Goal: Check status: Check status

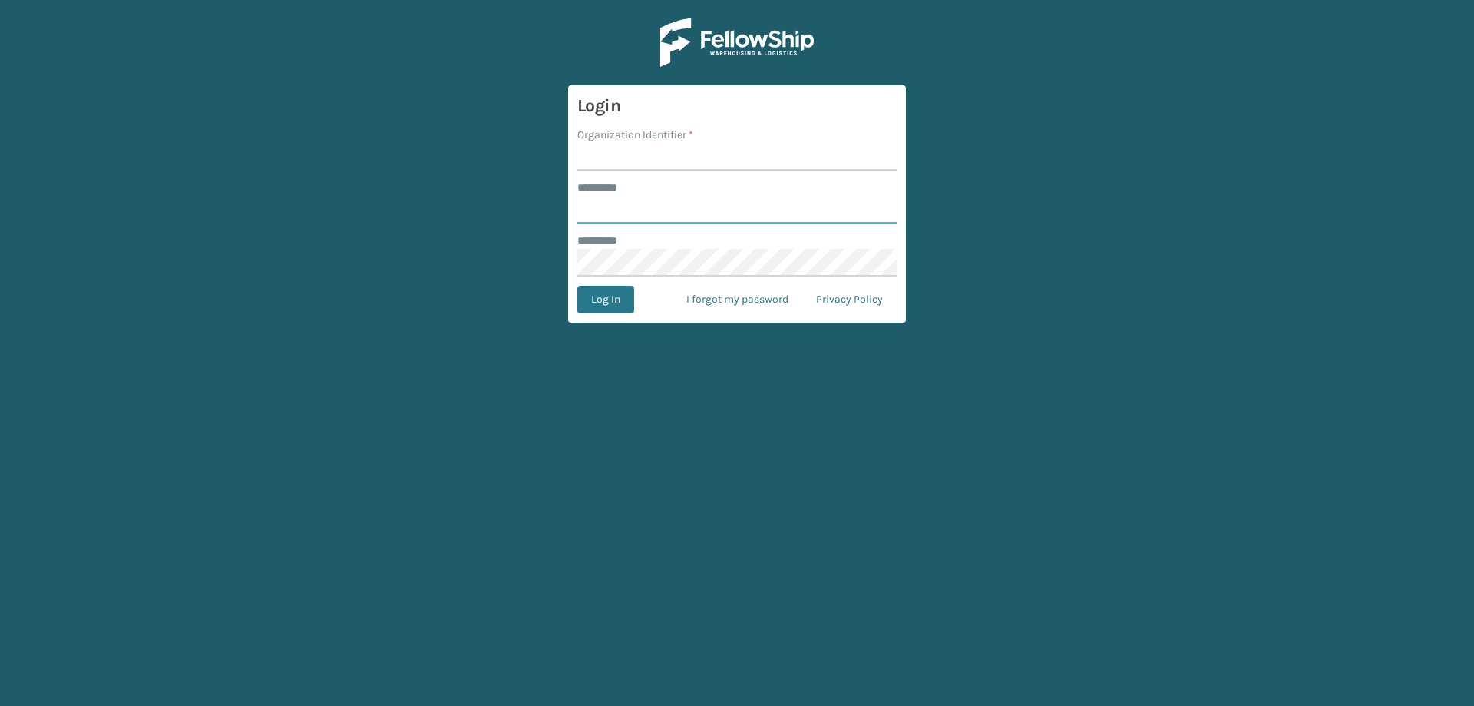
type input "******"
click at [630, 167] on input "Organization Identifier *" at bounding box center [736, 157] width 319 height 28
type input "Brightech"
click at [593, 299] on button "Log In" at bounding box center [605, 300] width 57 height 28
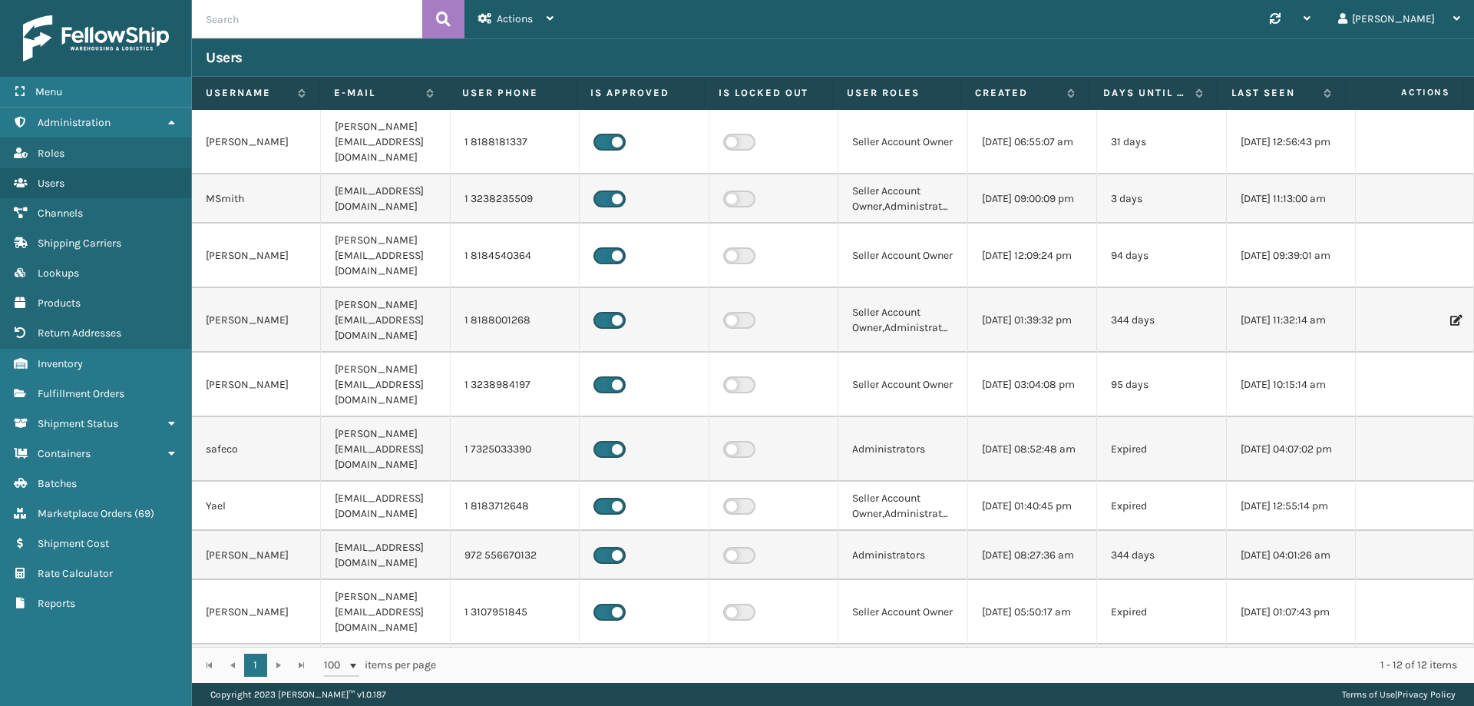
click at [273, 23] on input "text" at bounding box center [307, 19] width 230 height 38
paste input "4635833163-A"
type input "4635833163-A"
click at [448, 16] on icon at bounding box center [443, 19] width 15 height 23
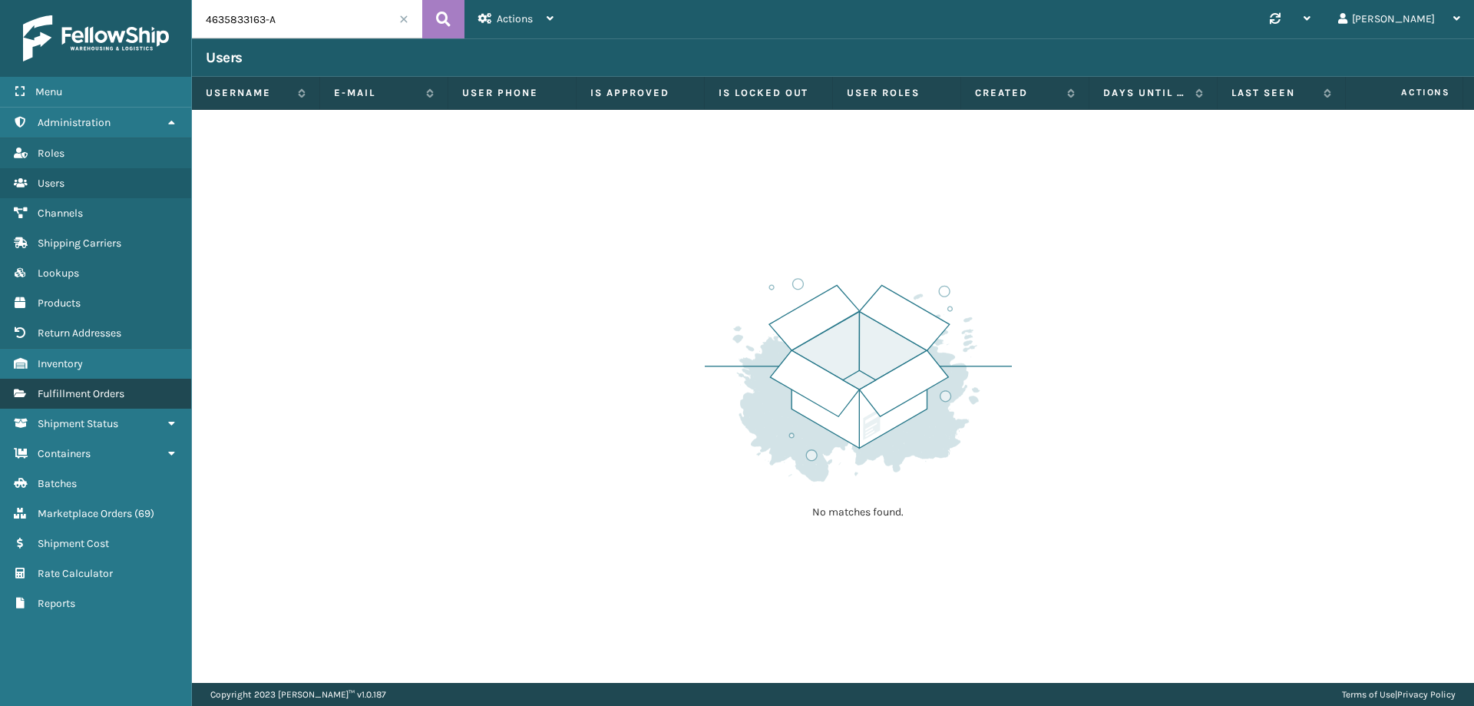
click at [81, 399] on span "Fulfillment Orders" at bounding box center [81, 393] width 87 height 13
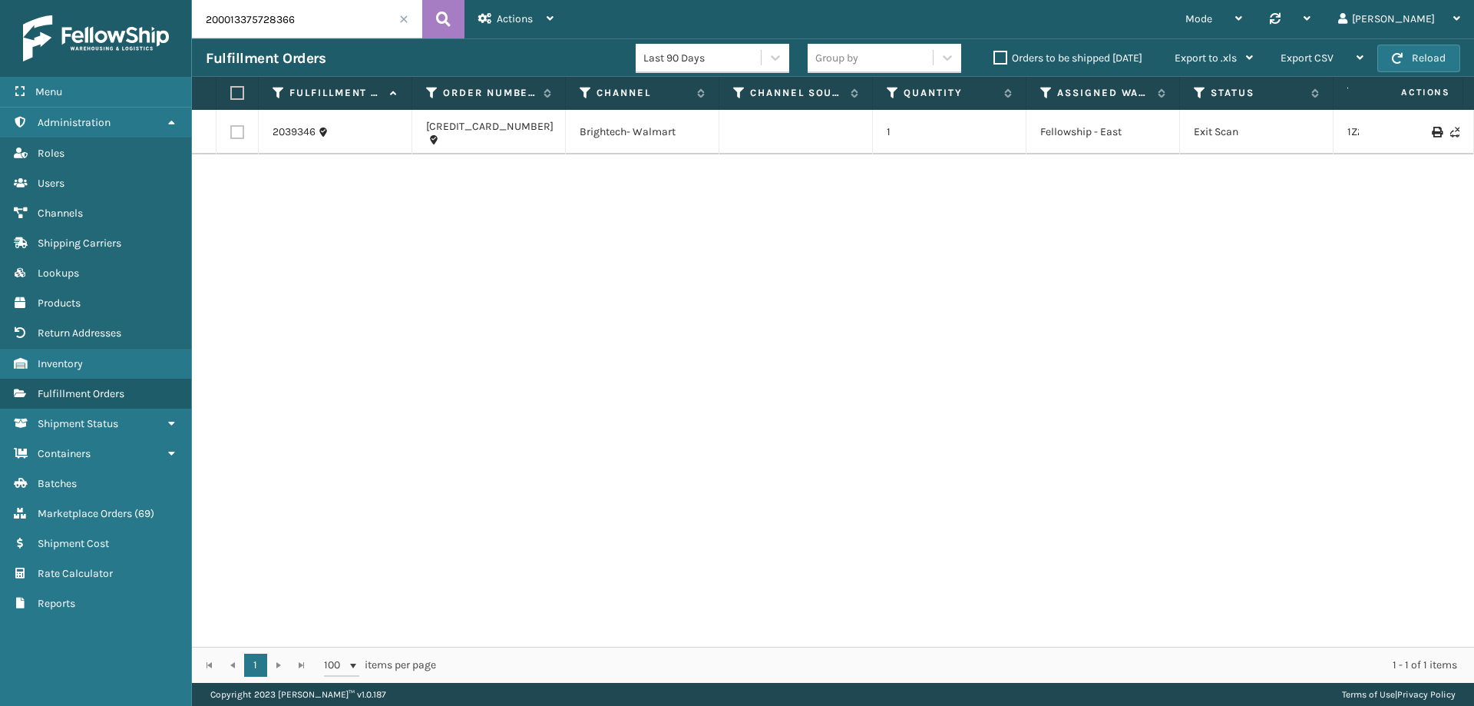
click at [403, 22] on span at bounding box center [403, 19] width 9 height 9
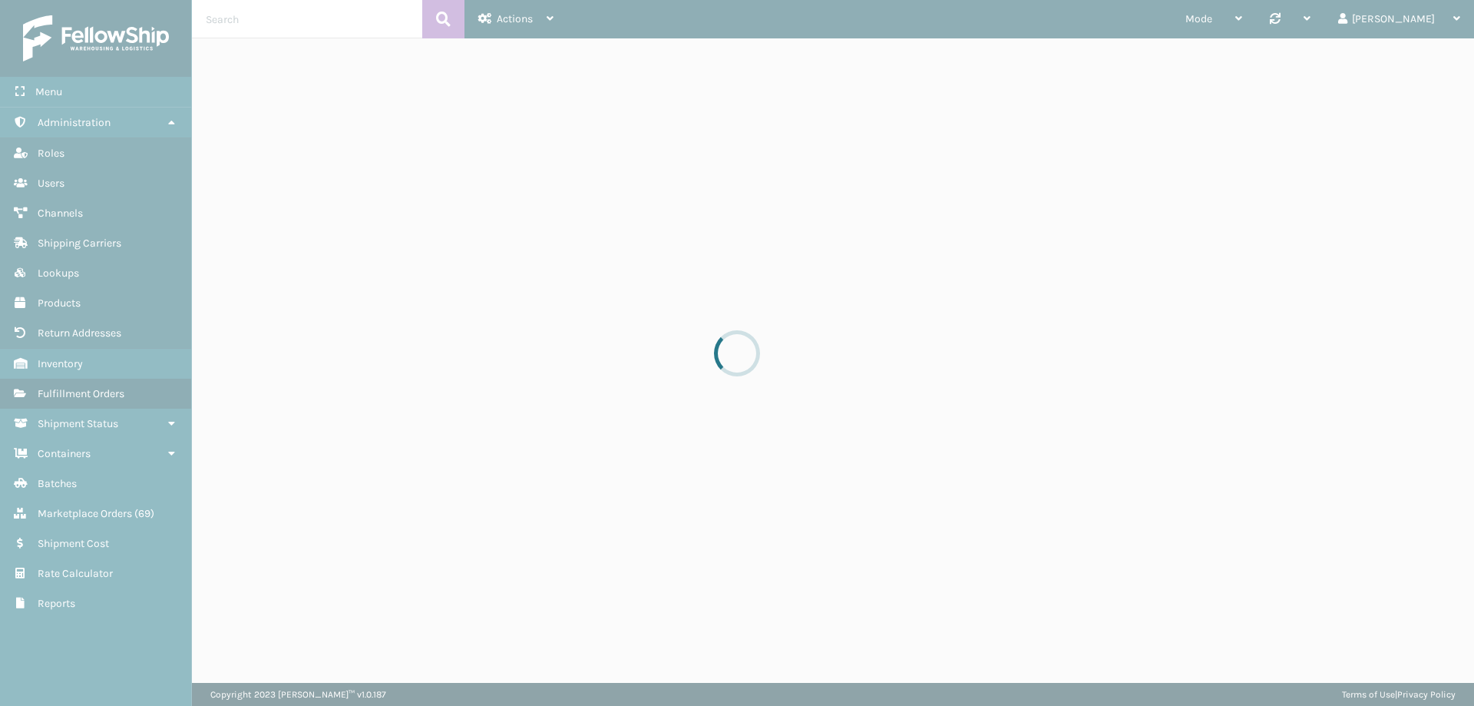
click at [338, 32] on div at bounding box center [737, 353] width 1474 height 706
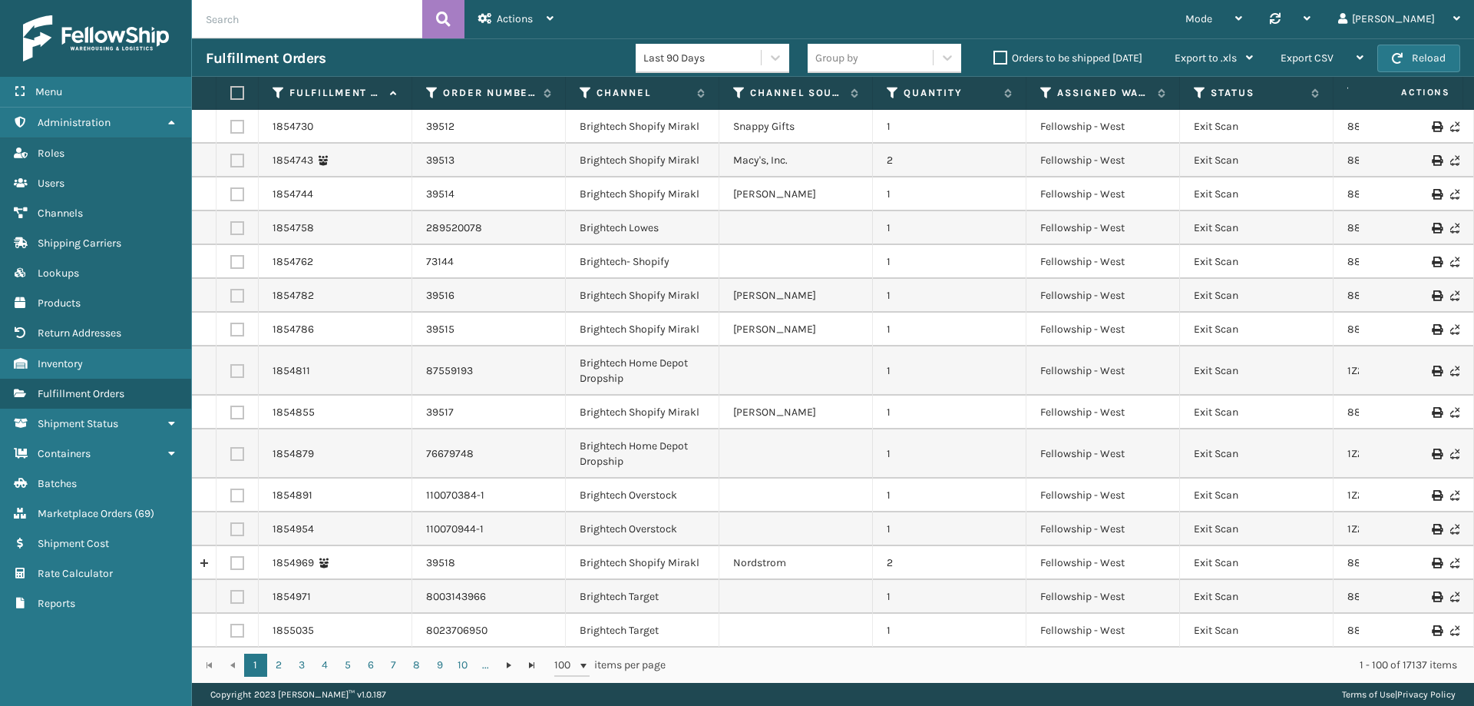
click at [309, 17] on input "text" at bounding box center [307, 19] width 230 height 38
paste input "4635833163-A"
type input "4635833163-A"
click at [455, 18] on button at bounding box center [443, 19] width 42 height 38
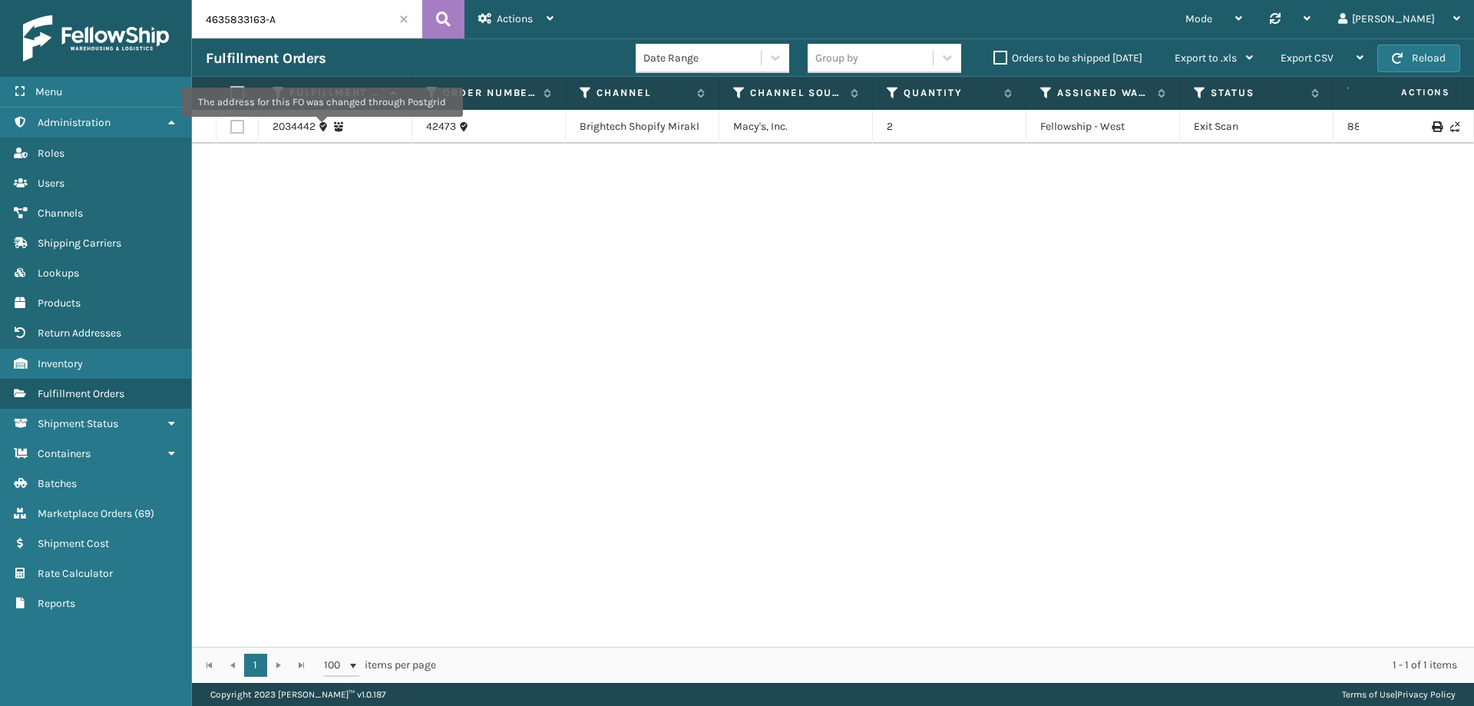
click at [321, 127] on icon at bounding box center [323, 126] width 11 height 11
click at [301, 124] on link "2034442" at bounding box center [294, 126] width 43 height 15
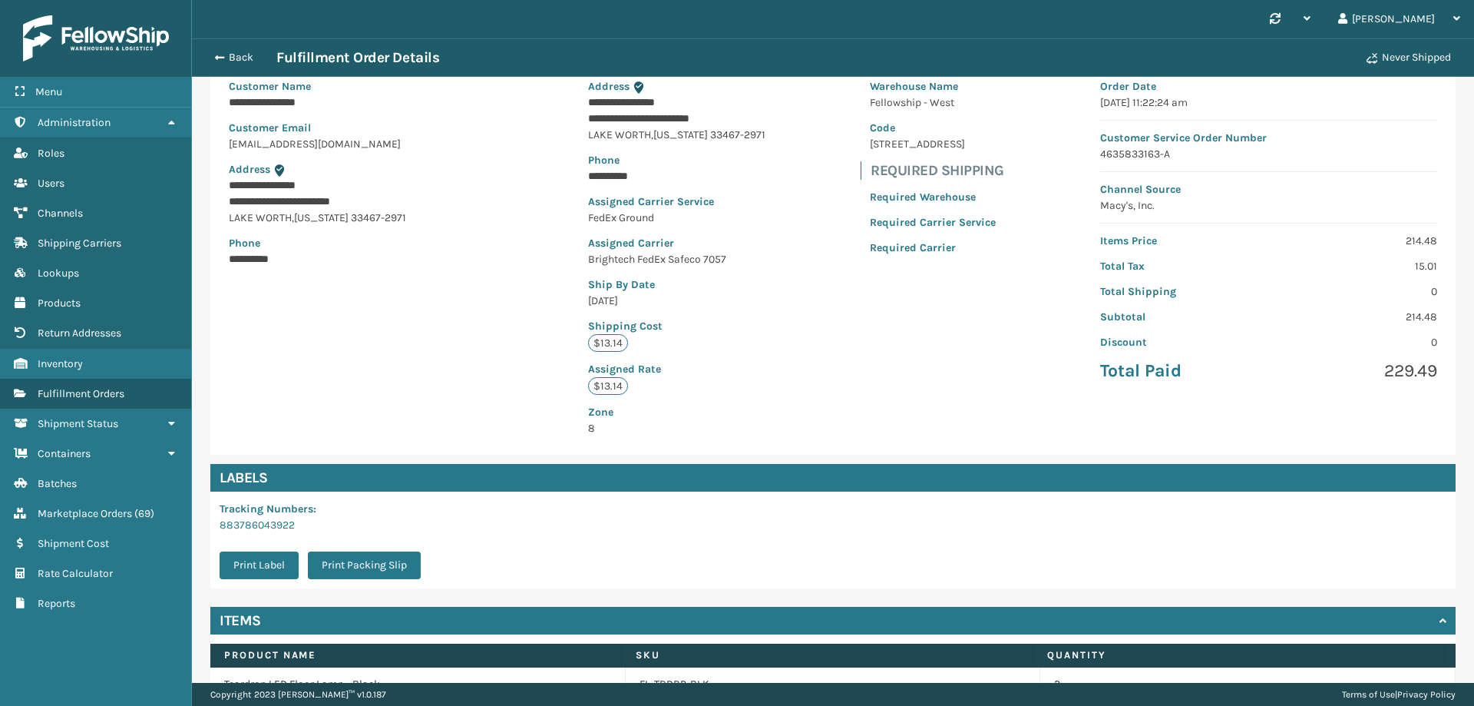
scroll to position [218, 0]
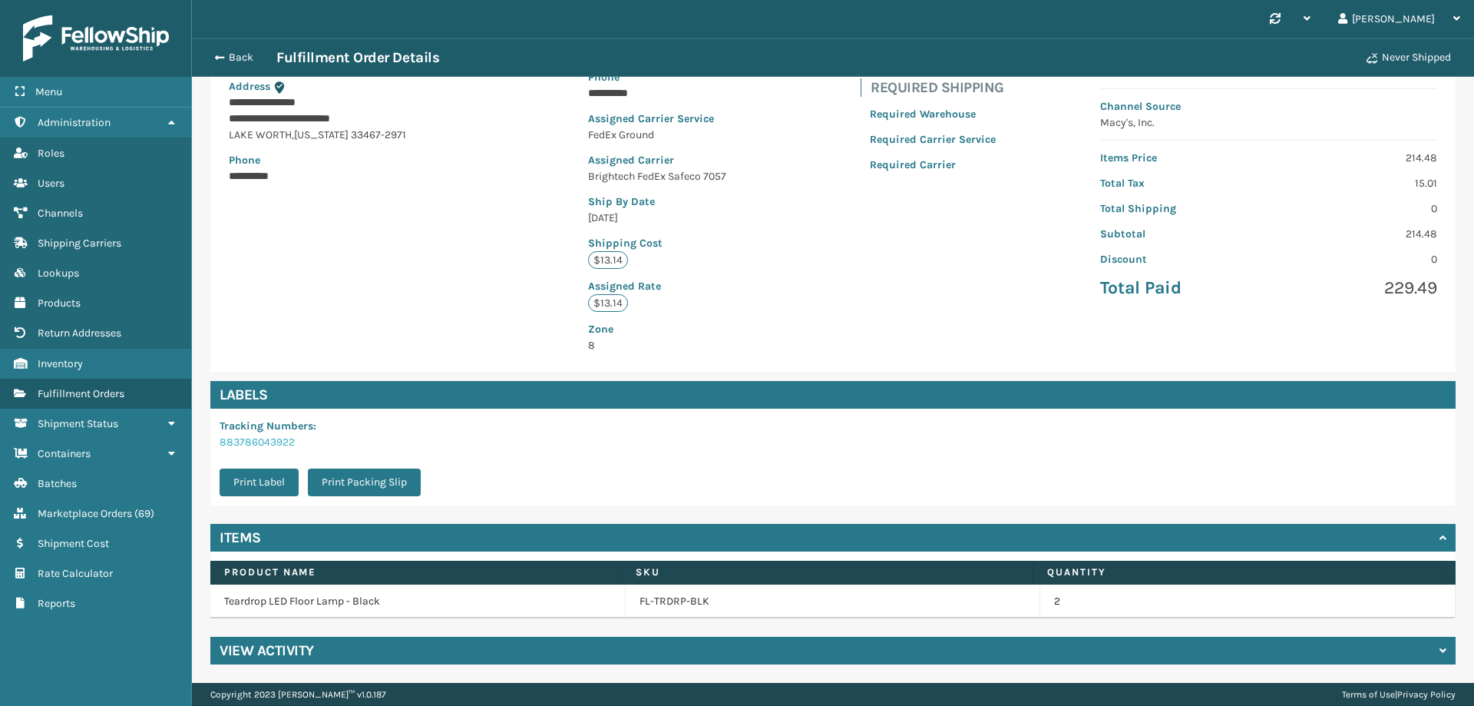
click at [270, 438] on link "883786043922" at bounding box center [257, 441] width 75 height 13
